Goal: Task Accomplishment & Management: Use online tool/utility

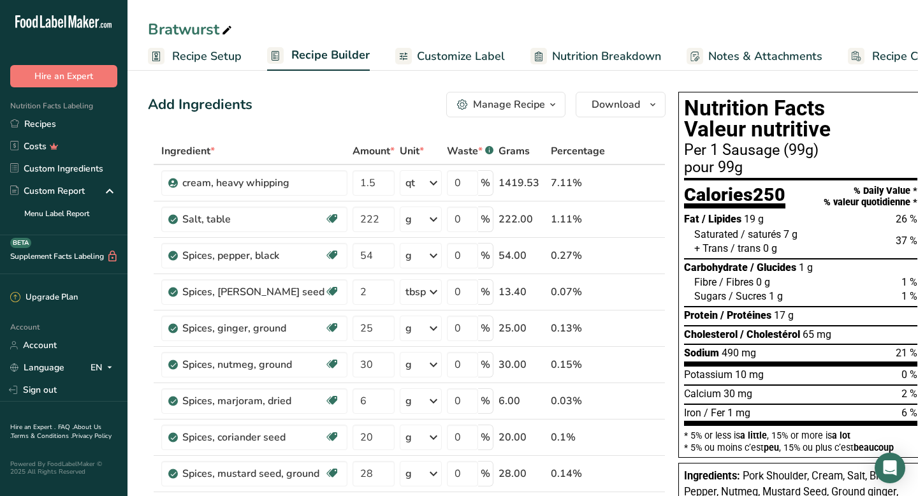
click at [428, 57] on span "Customize Label" at bounding box center [461, 56] width 88 height 17
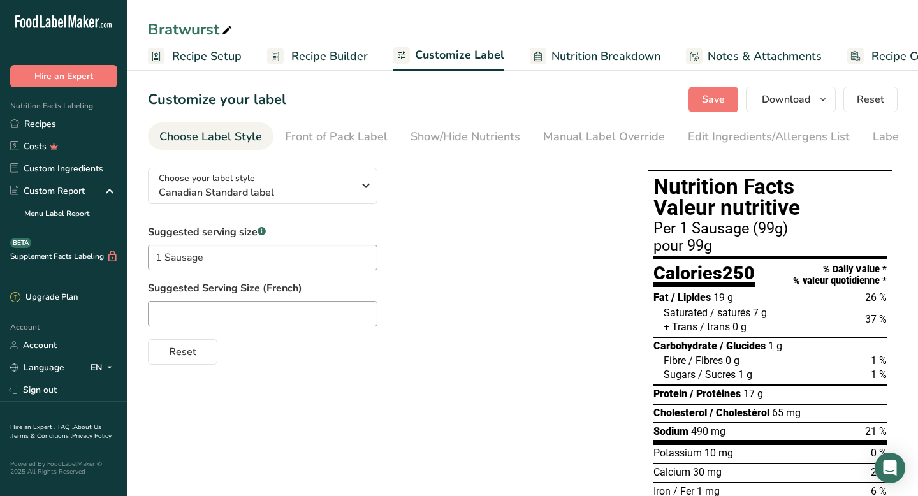
scroll to position [0, 64]
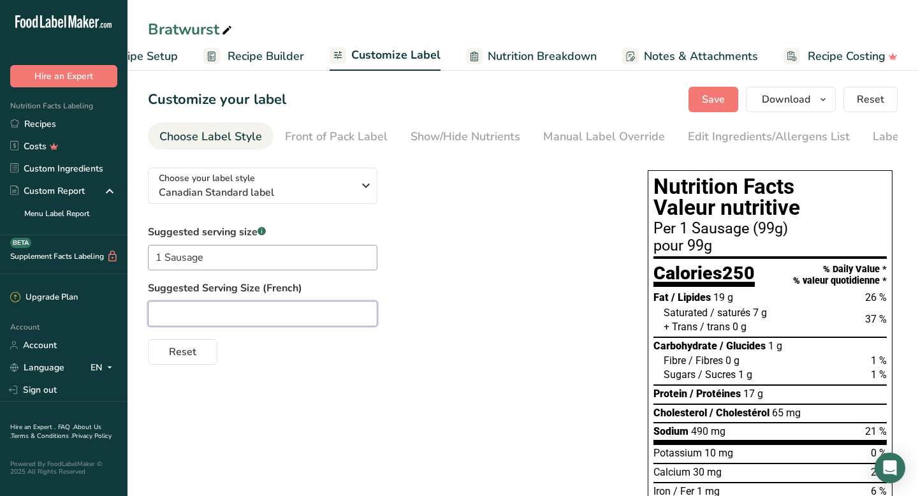
click at [203, 317] on input "text" at bounding box center [262, 313] width 229 height 25
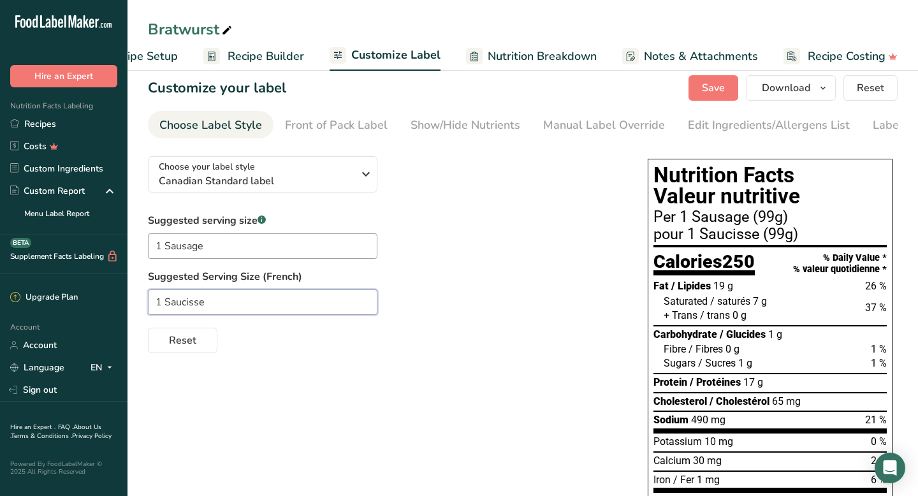
scroll to position [0, 0]
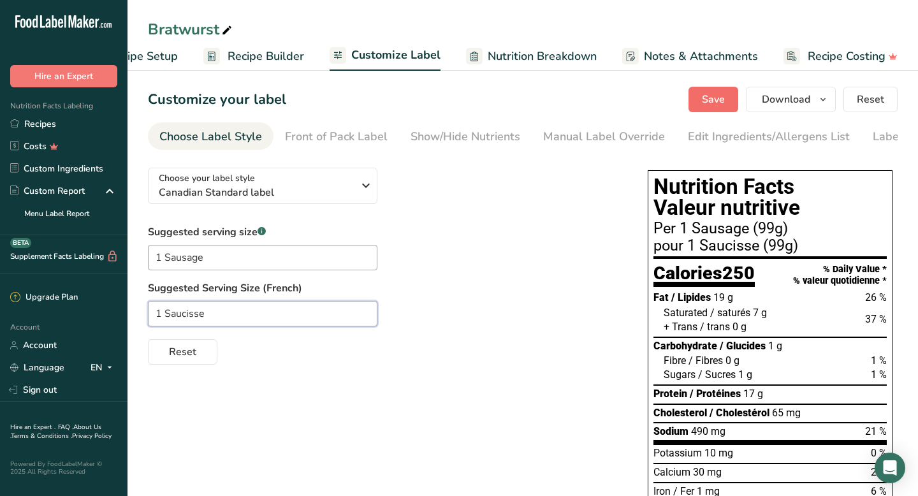
type input "1 Saucisse"
click at [717, 95] on span "Save" at bounding box center [713, 99] width 23 height 15
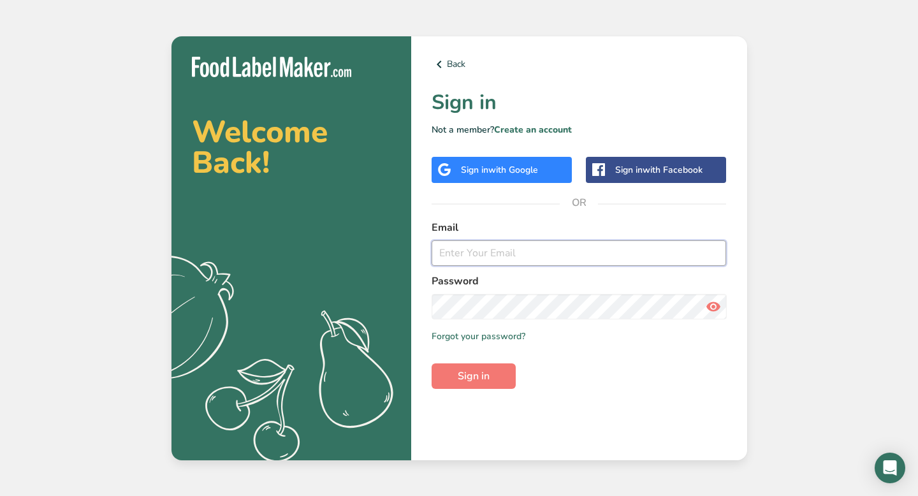
click at [460, 256] on input "email" at bounding box center [578, 252] width 295 height 25
type input "[EMAIL_ADDRESS][DOMAIN_NAME]"
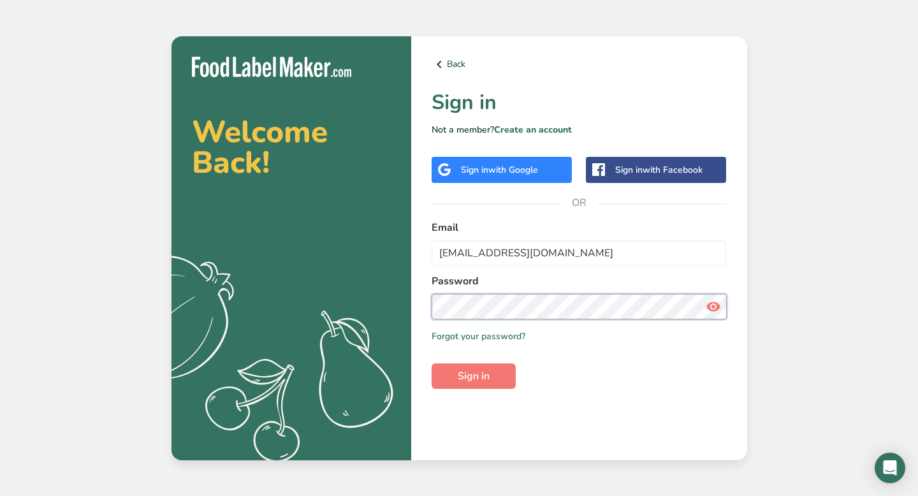
click at [431, 363] on button "Sign in" at bounding box center [473, 375] width 84 height 25
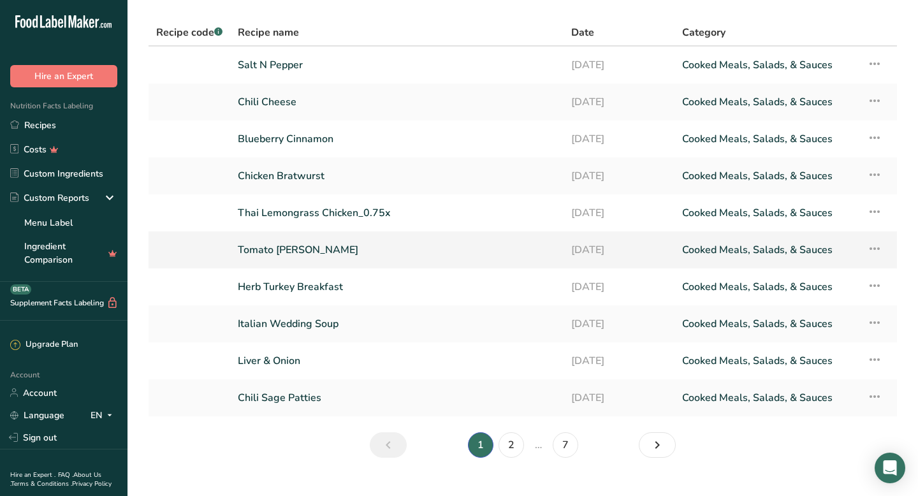
scroll to position [42, 0]
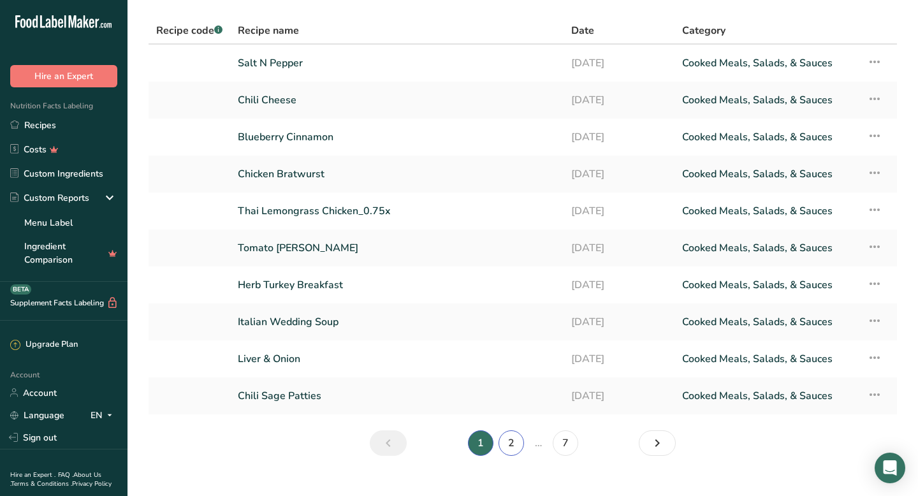
click at [512, 438] on link "2" at bounding box center [510, 442] width 25 height 25
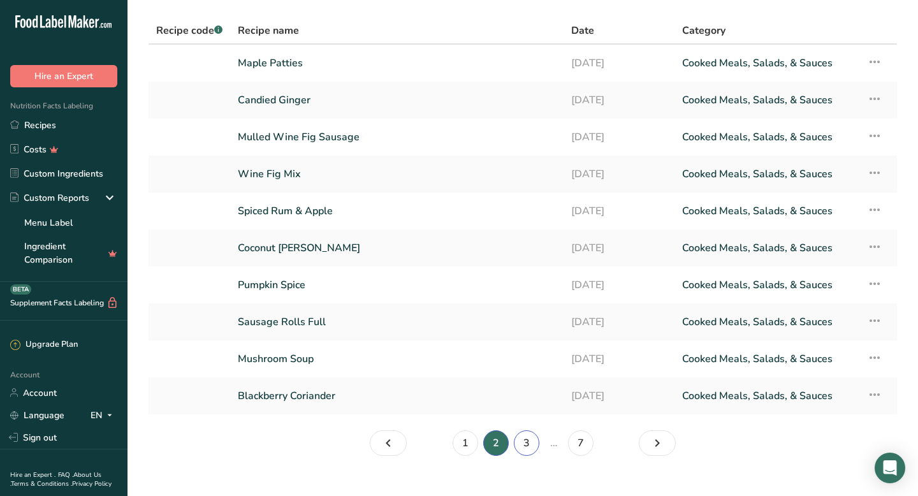
click at [523, 437] on link "3" at bounding box center [526, 442] width 25 height 25
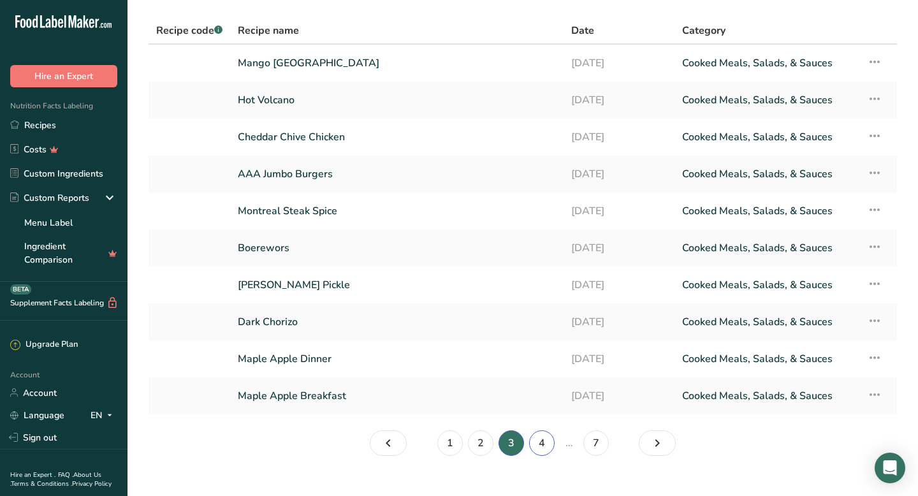
click at [539, 444] on link "4" at bounding box center [541, 442] width 25 height 25
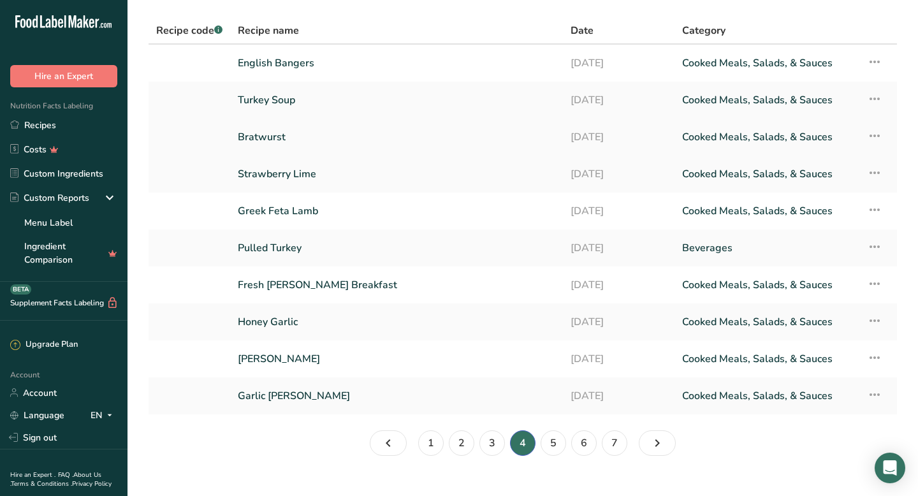
click at [266, 139] on link "Bratwurst" at bounding box center [396, 137] width 317 height 27
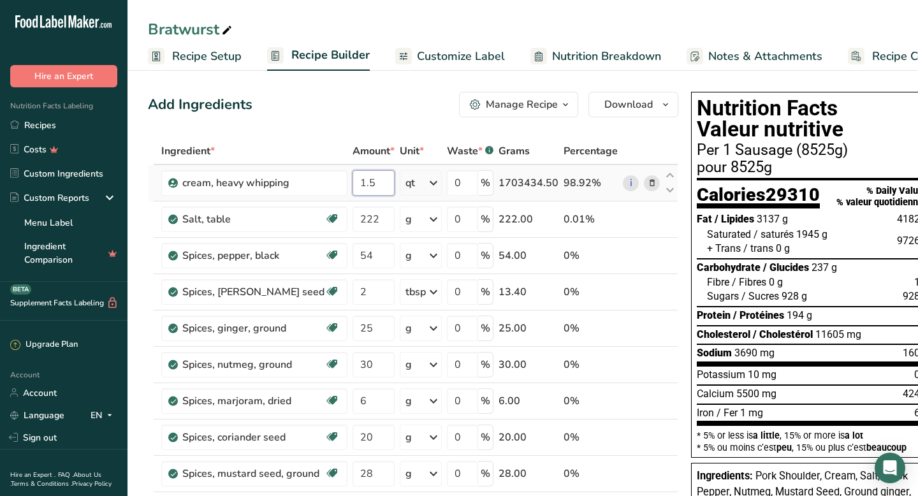
click at [379, 180] on input "1.5" at bounding box center [373, 182] width 42 height 25
type input "1"
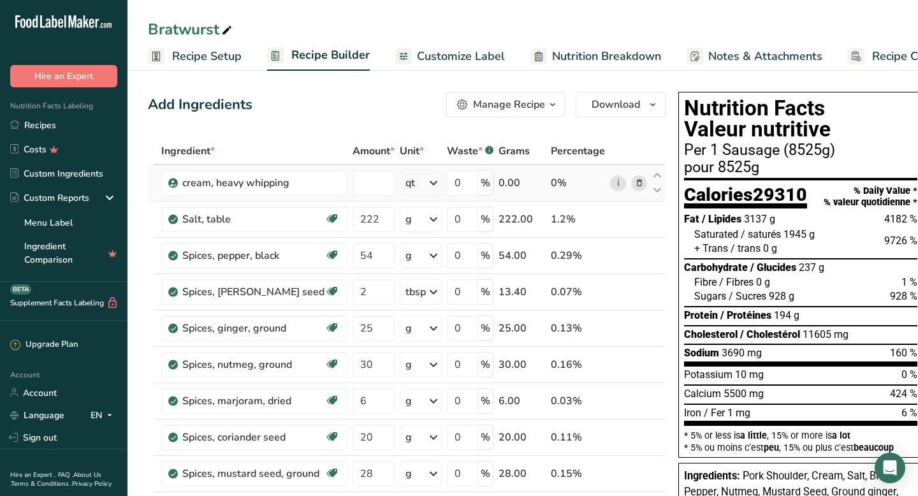
click at [433, 180] on div "Ingredient * Amount * Unit * Waste * .a-a{fill:#347362;}.b-a{fill:#fff;} Grams …" at bounding box center [406, 391] width 517 height 507
type input "0"
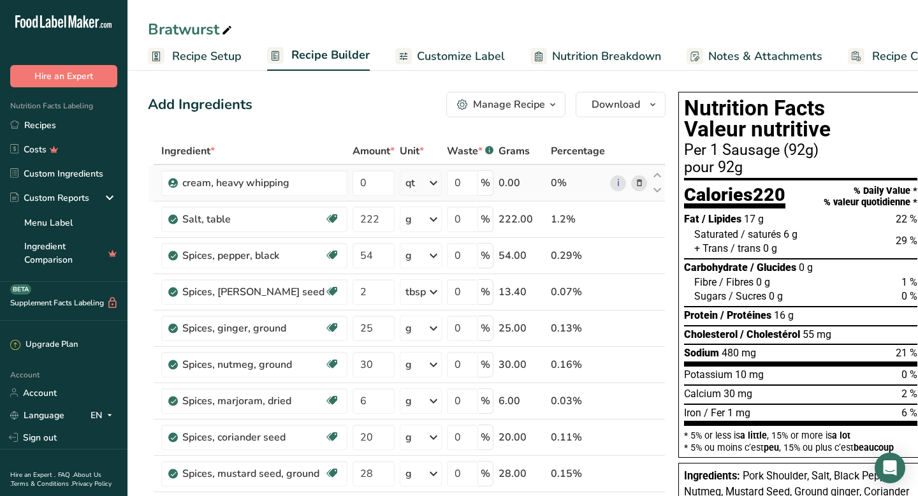
click at [433, 180] on icon at bounding box center [433, 182] width 15 height 23
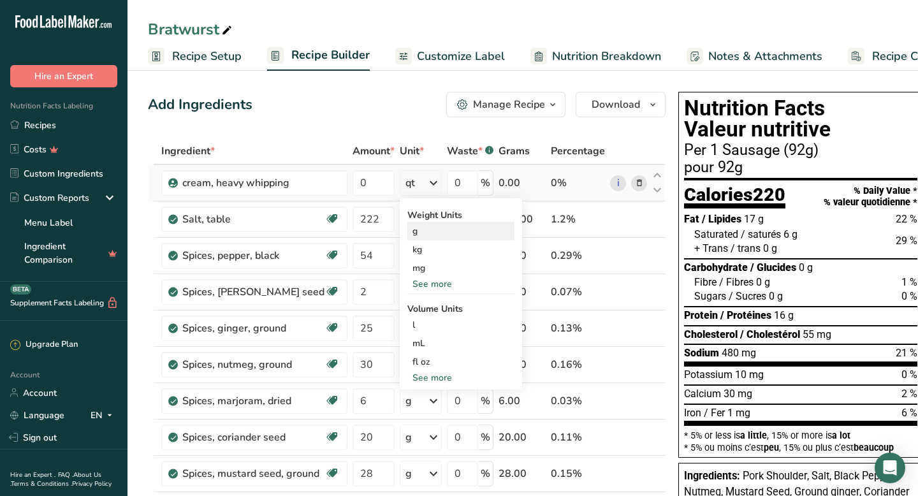
click at [421, 233] on div "g" at bounding box center [460, 231] width 107 height 18
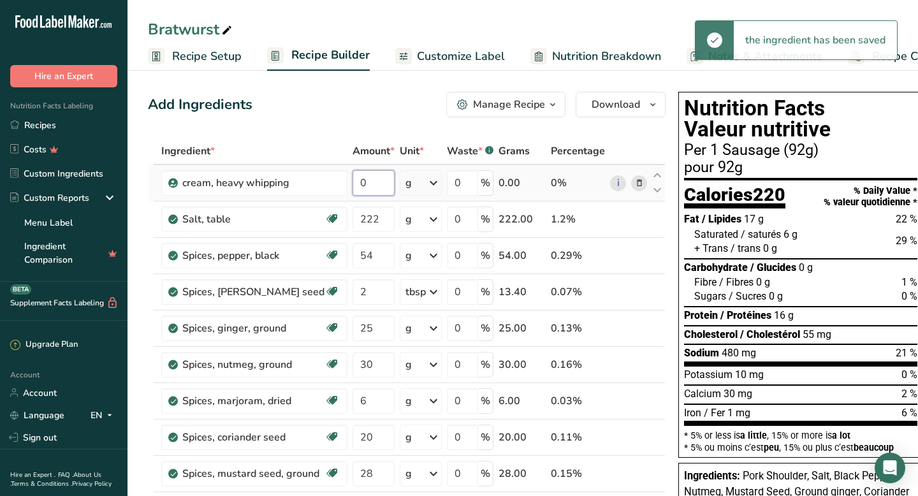
click at [368, 181] on input "0" at bounding box center [373, 182] width 42 height 25
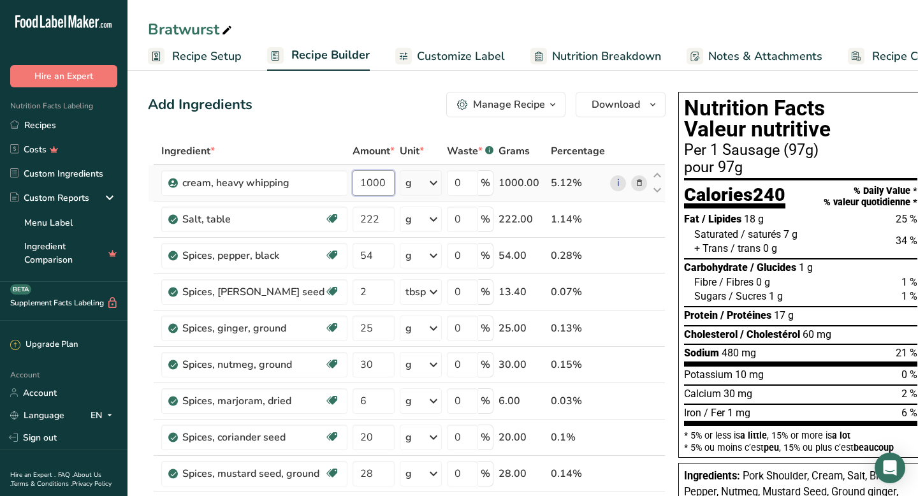
click at [365, 185] on input "1000" at bounding box center [373, 182] width 42 height 25
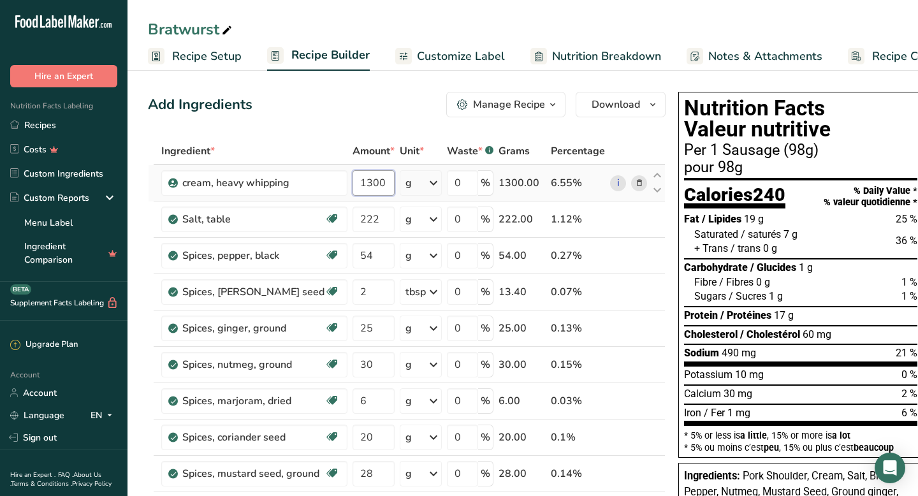
click at [365, 183] on input "1300" at bounding box center [373, 182] width 42 height 25
type input "1400"
click at [451, 53] on span "Customize Label" at bounding box center [461, 56] width 88 height 17
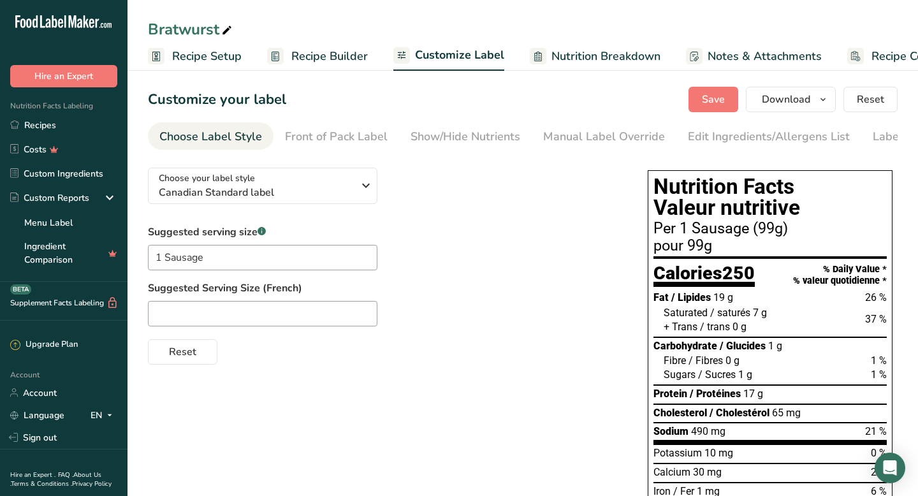
scroll to position [0, 64]
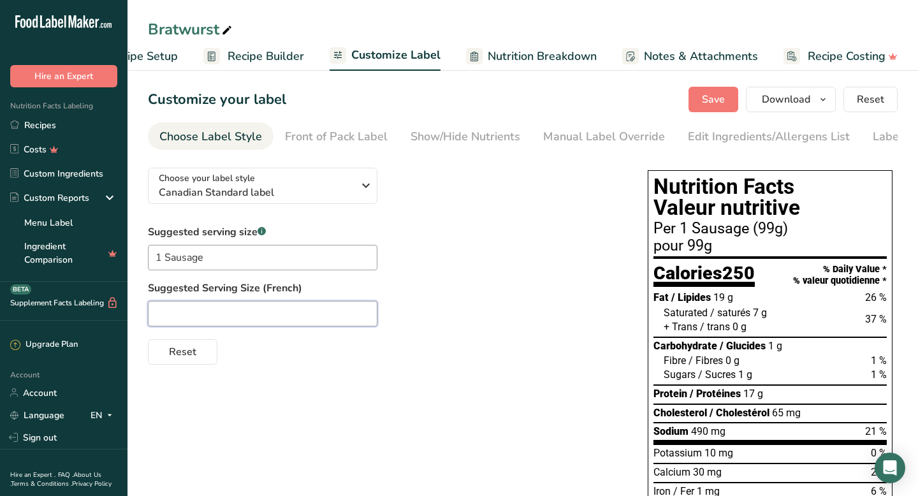
click at [214, 315] on input "text" at bounding box center [262, 313] width 229 height 25
type input "1 Saucisse"
click at [301, 351] on div "Reset" at bounding box center [385, 349] width 474 height 31
click at [719, 99] on span "Save" at bounding box center [713, 99] width 23 height 15
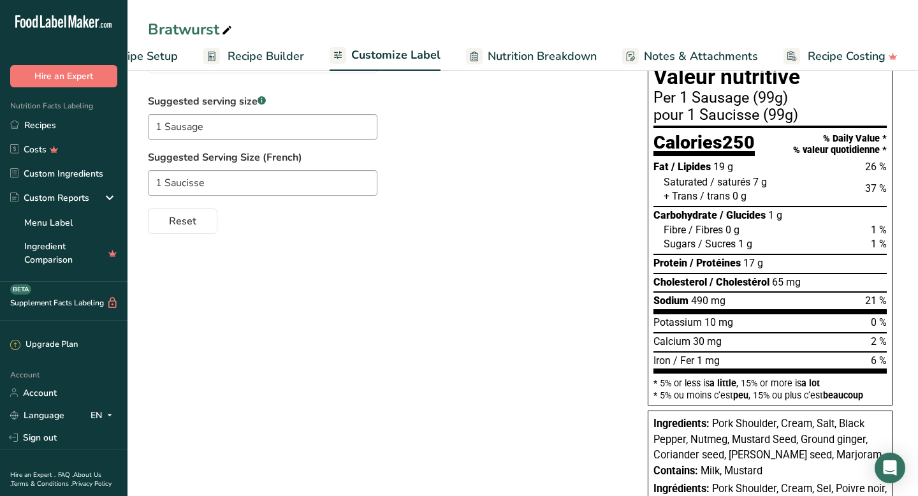
scroll to position [0, 0]
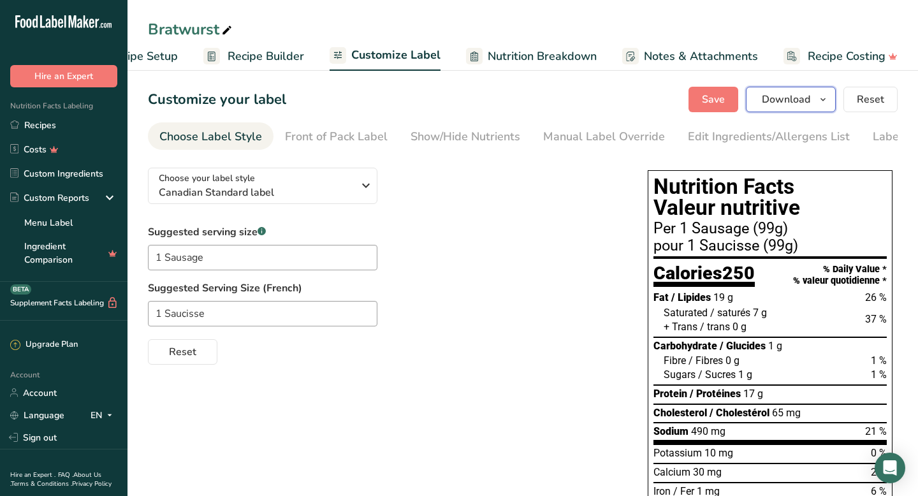
click at [775, 96] on span "Download" at bounding box center [786, 99] width 48 height 15
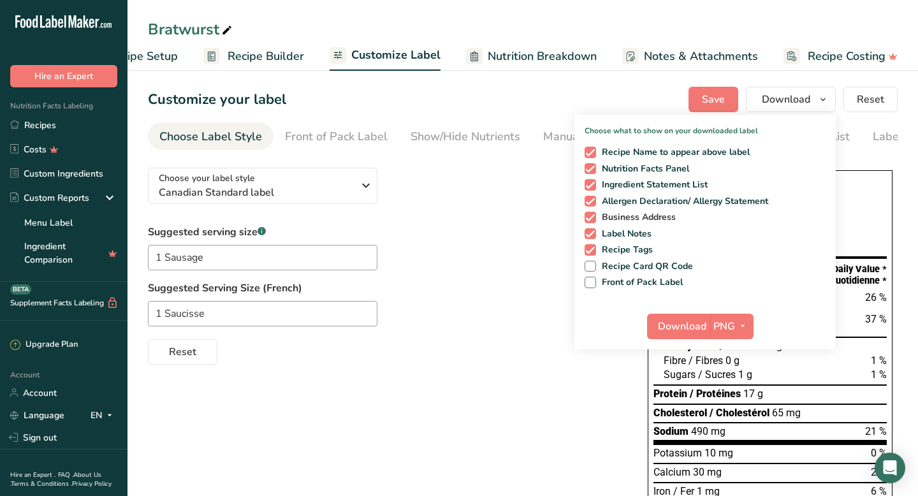
click at [594, 217] on span at bounding box center [589, 217] width 11 height 11
click at [593, 217] on input "Business Address" at bounding box center [588, 217] width 8 height 8
checkbox input "false"
click at [590, 153] on span at bounding box center [589, 152] width 11 height 11
click at [590, 153] on input "Recipe Name to appear above label" at bounding box center [588, 152] width 8 height 8
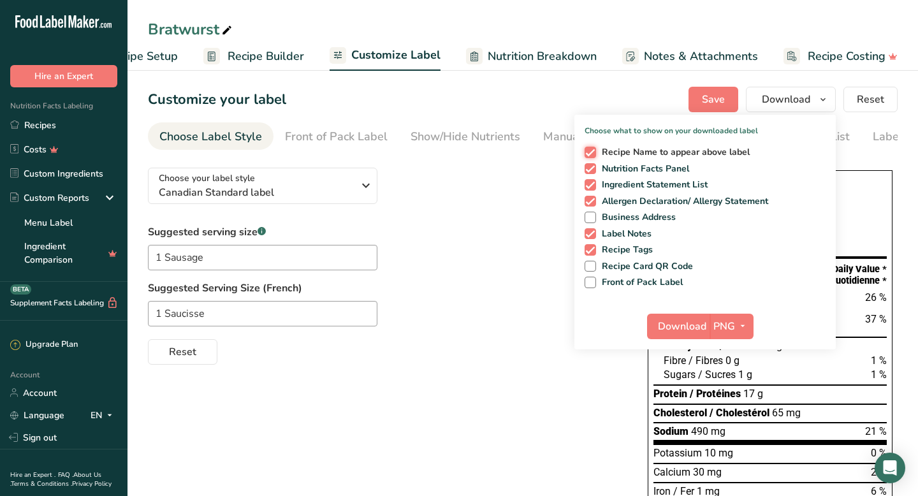
checkbox input "false"
click at [702, 328] on span "Download" at bounding box center [682, 326] width 48 height 15
click at [54, 127] on link "Recipes" at bounding box center [63, 125] width 127 height 24
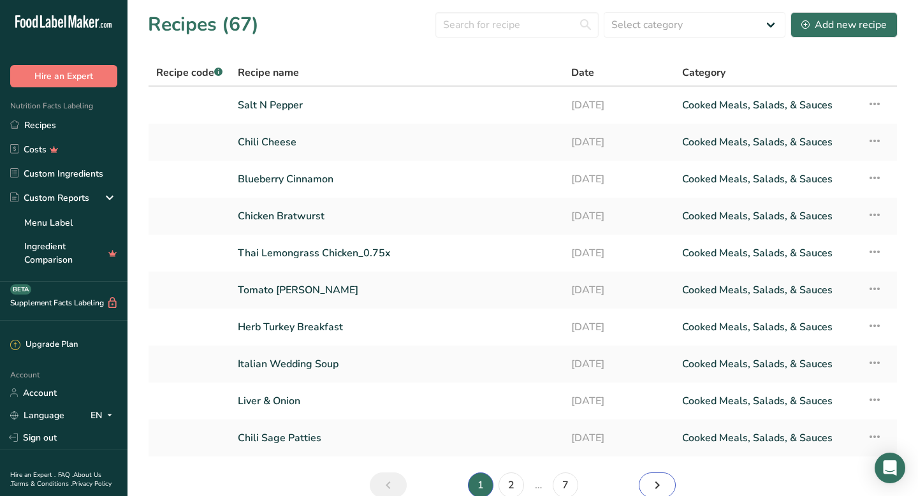
click at [670, 487] on link "Next page" at bounding box center [657, 484] width 37 height 25
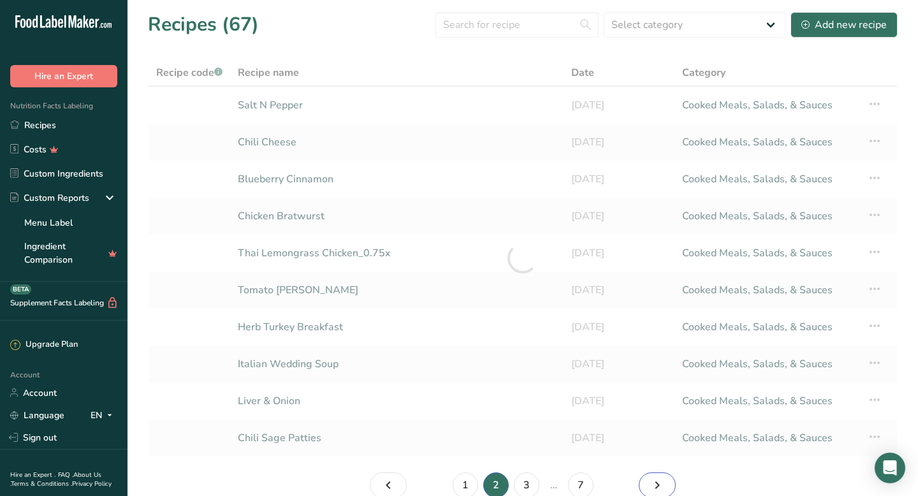
click at [670, 487] on link "Page 3." at bounding box center [657, 484] width 37 height 25
click at [670, 487] on link "Page 4." at bounding box center [657, 484] width 37 height 25
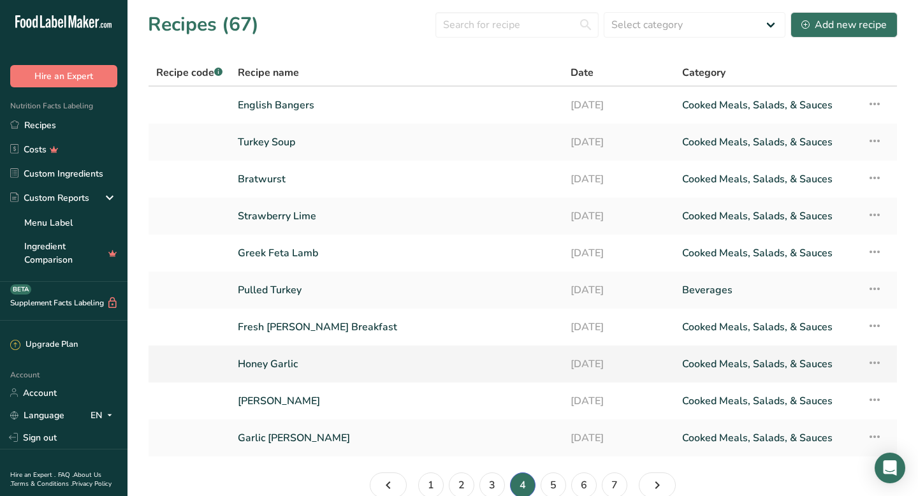
click at [291, 364] on link "Honey Garlic" at bounding box center [396, 363] width 317 height 27
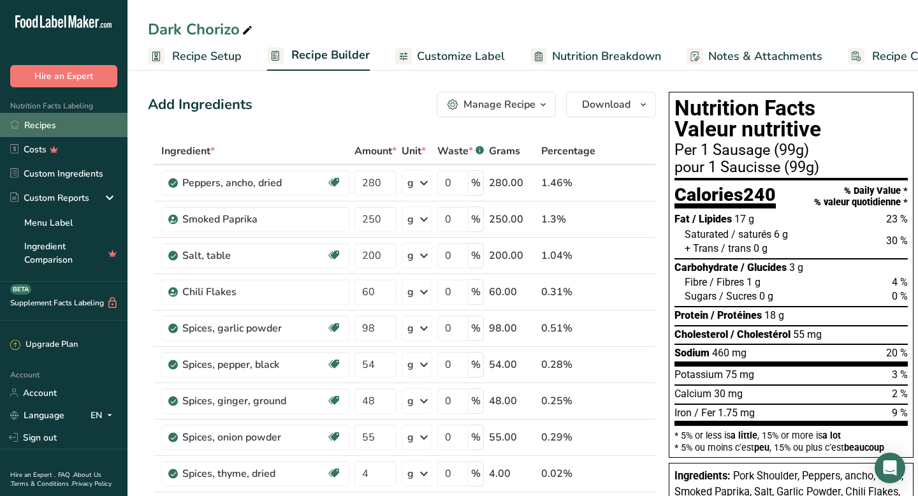
click at [66, 125] on link "Recipes" at bounding box center [63, 125] width 127 height 24
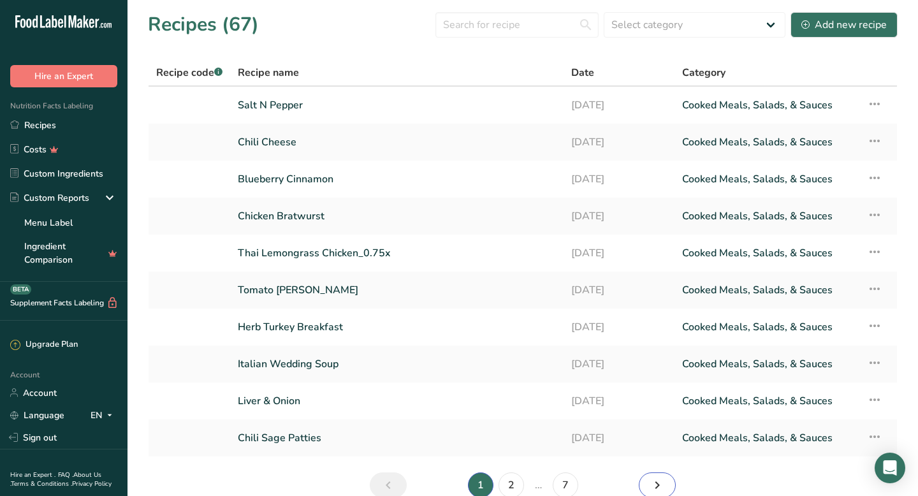
click at [658, 489] on icon "Next page" at bounding box center [656, 484] width 15 height 23
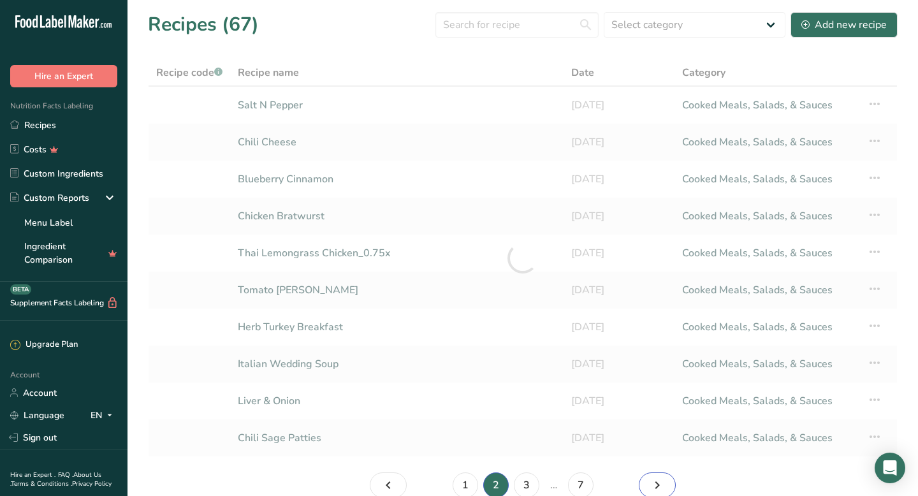
click at [658, 489] on icon "Page 3." at bounding box center [656, 484] width 15 height 23
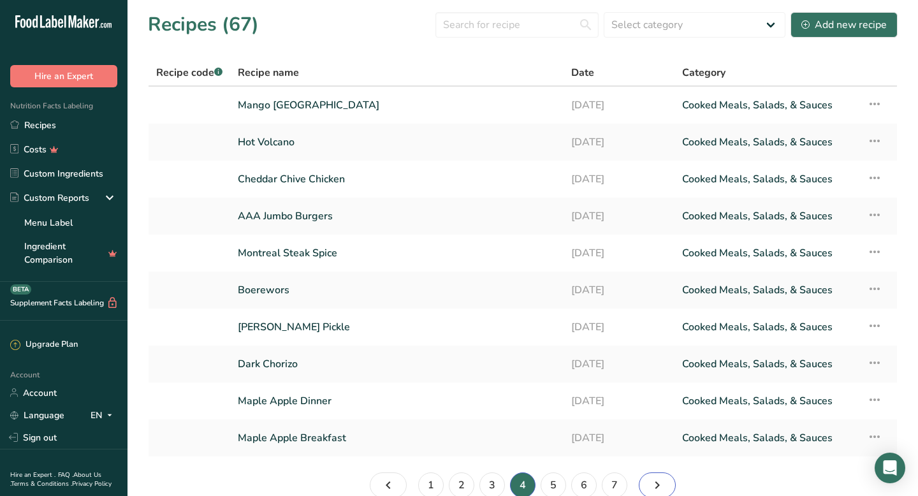
click at [658, 489] on icon "Page 5." at bounding box center [656, 484] width 15 height 23
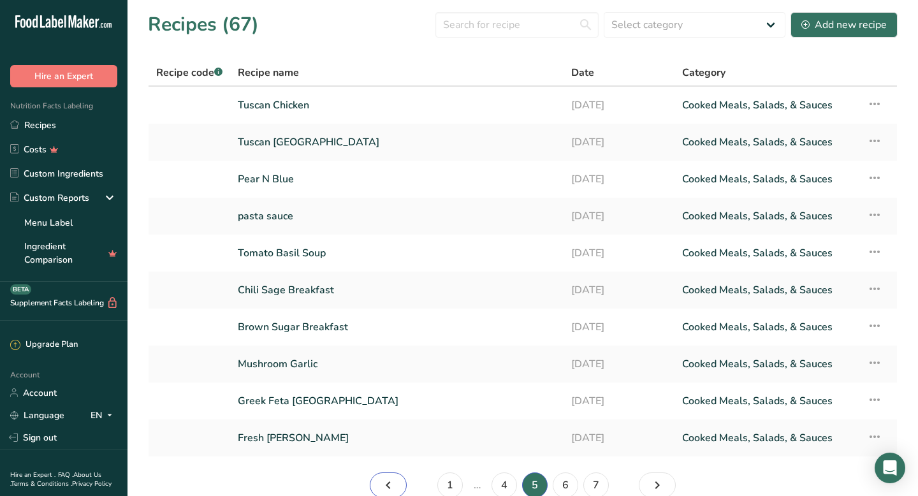
click at [390, 481] on icon "Page 4." at bounding box center [387, 484] width 15 height 23
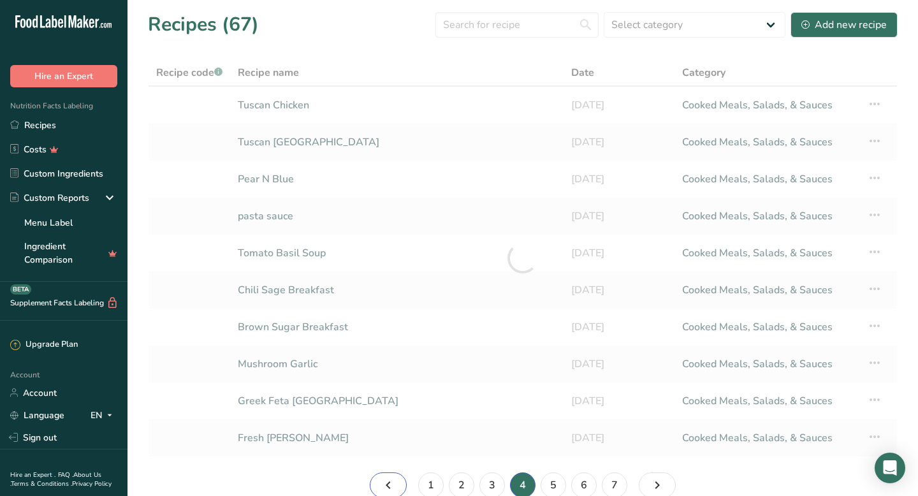
click at [390, 481] on icon "Page 3." at bounding box center [387, 484] width 15 height 23
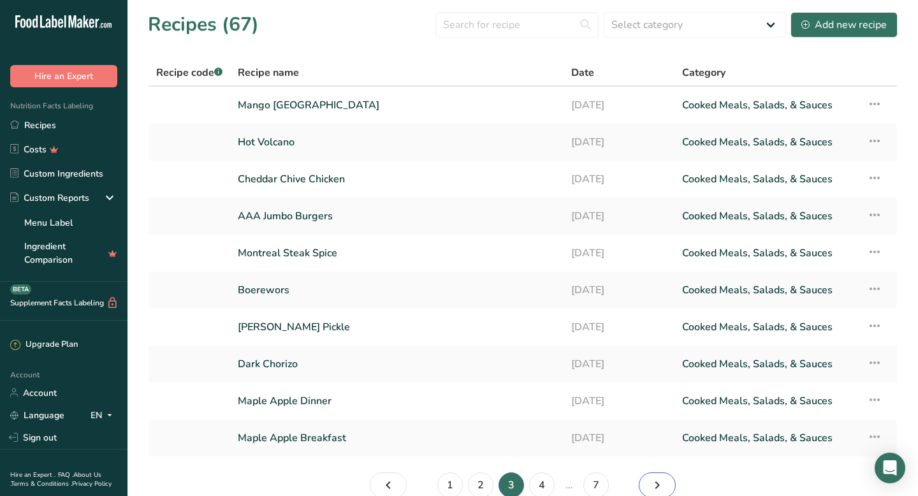
click at [658, 484] on icon "Page 4." at bounding box center [656, 484] width 15 height 23
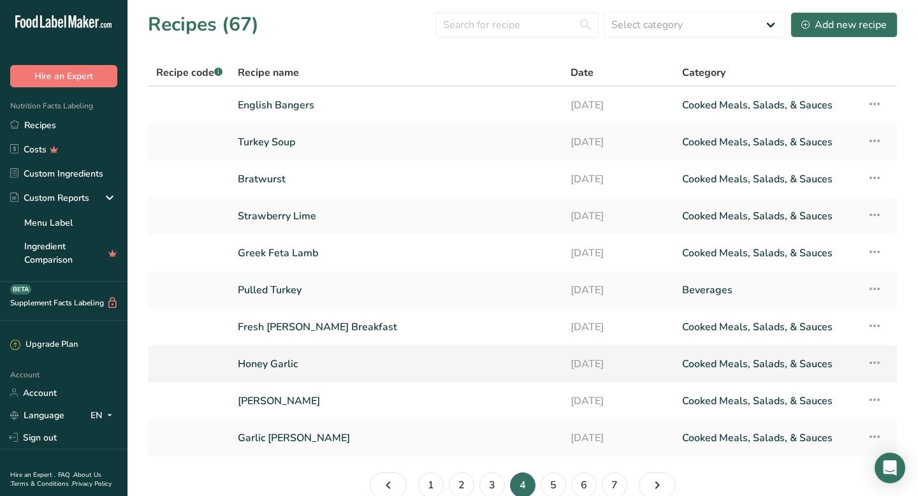
click at [271, 364] on link "Honey Garlic" at bounding box center [396, 363] width 317 height 27
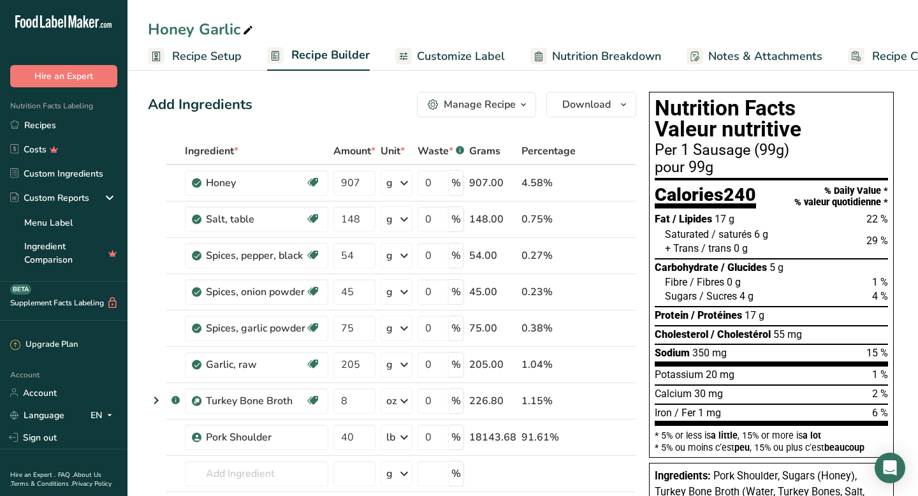
click at [422, 55] on span "Customize Label" at bounding box center [461, 56] width 88 height 17
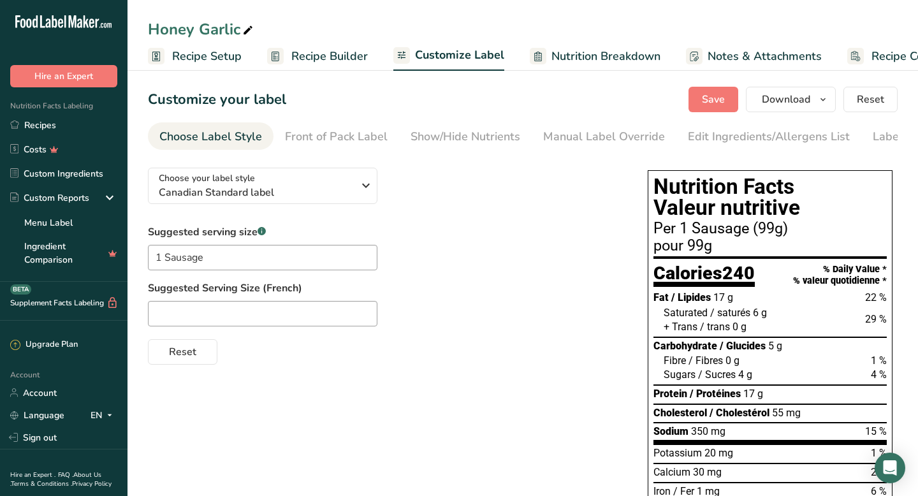
scroll to position [0, 64]
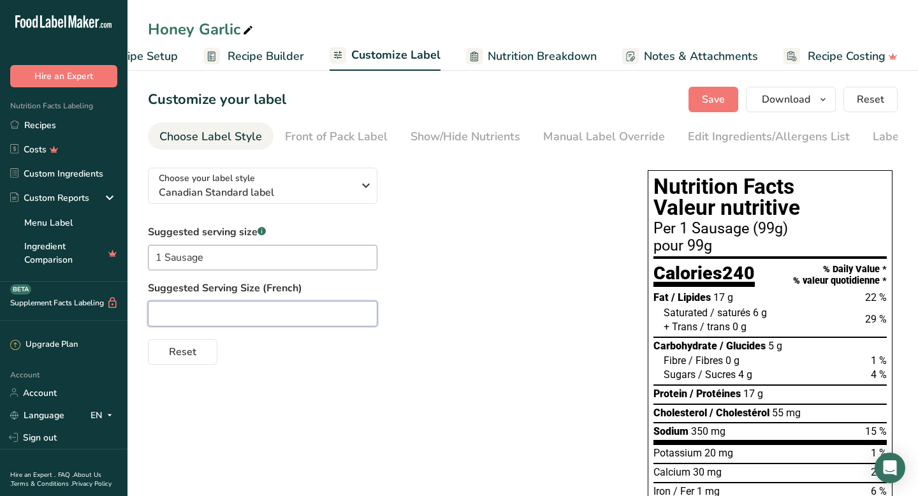
click at [230, 314] on input "text" at bounding box center [262, 313] width 229 height 25
type input "1 Saucisse"
click at [707, 98] on span "Save" at bounding box center [713, 99] width 23 height 15
click at [784, 97] on span "Download" at bounding box center [786, 99] width 48 height 15
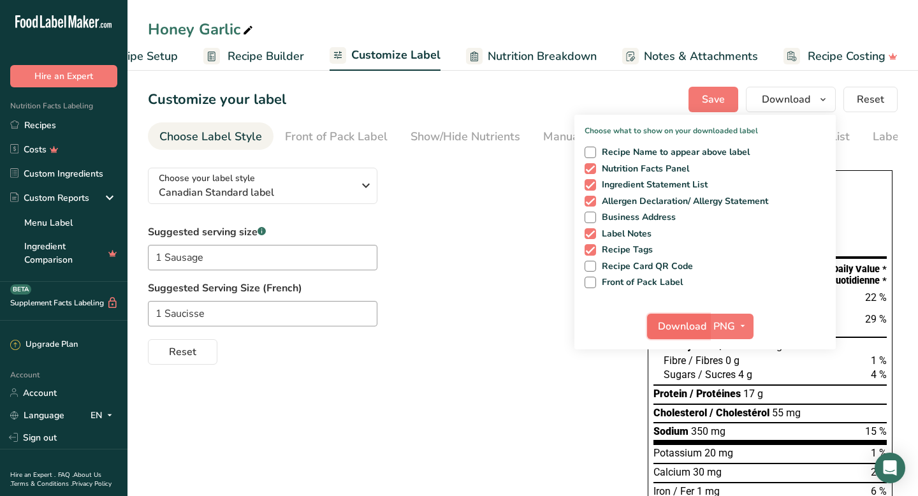
click at [682, 332] on span "Download" at bounding box center [682, 326] width 48 height 15
